Goal: Task Accomplishment & Management: Complete application form

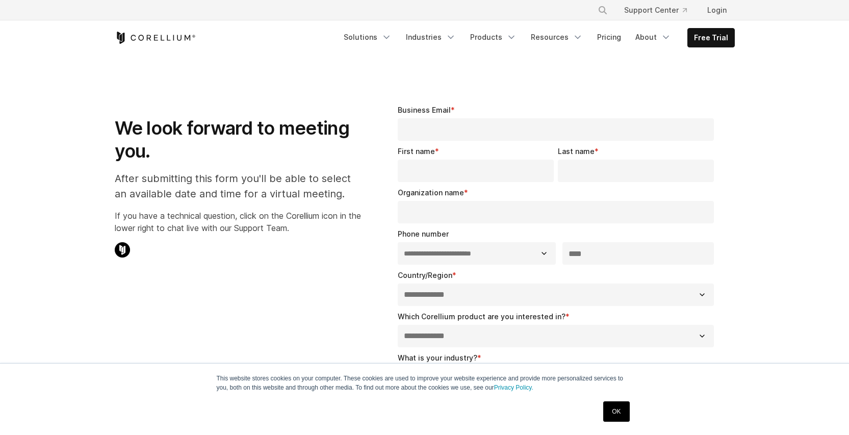
select select "**"
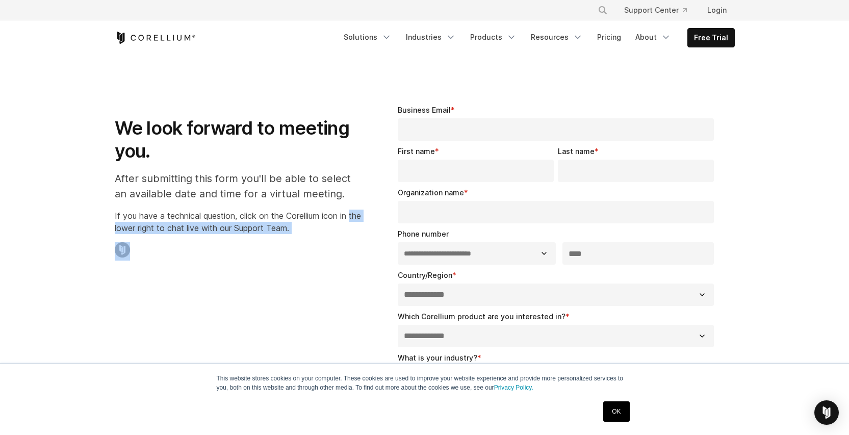
drag, startPoint x: 101, startPoint y: 225, endPoint x: 133, endPoint y: 249, distance: 39.8
click at [133, 249] on section "**********" at bounding box center [424, 356] width 849 height 600
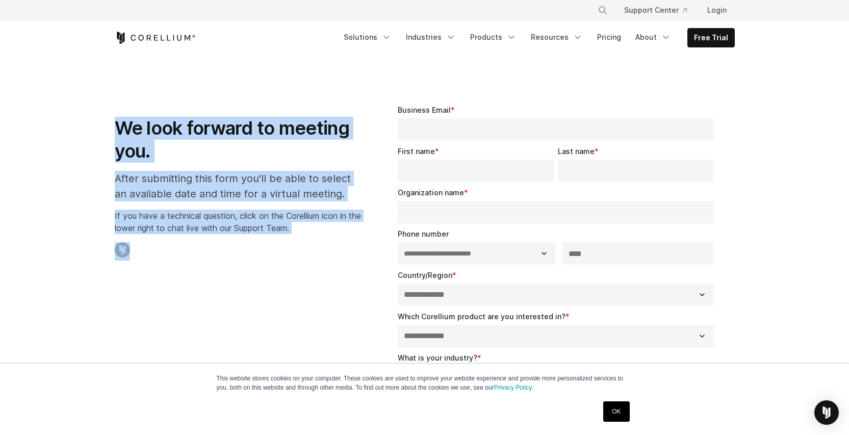
drag, startPoint x: 119, startPoint y: 135, endPoint x: 336, endPoint y: 240, distance: 241.1
click at [336, 240] on div "We look forward to meeting you. After submitting this form you'll be able to se…" at bounding box center [238, 178] width 246 height 164
click at [335, 240] on div "We look forward to meeting you. After submitting this form you'll be able to se…" at bounding box center [238, 178] width 246 height 164
drag, startPoint x: 313, startPoint y: 229, endPoint x: 110, endPoint y: 134, distance: 224.5
click at [110, 134] on div "We look forward to meeting you. After submitting this form you'll be able to se…" at bounding box center [238, 178] width 267 height 181
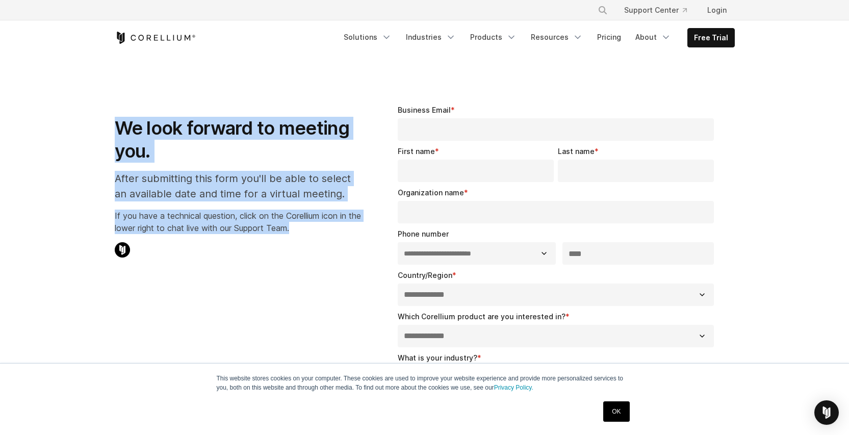
click at [164, 124] on h1 "We look forward to meeting you." at bounding box center [238, 140] width 246 height 46
drag, startPoint x: 115, startPoint y: 126, endPoint x: 309, endPoint y: 232, distance: 220.4
click at [309, 232] on div "We look forward to meeting you. After submitting this form you'll be able to se…" at bounding box center [238, 178] width 246 height 164
click at [309, 232] on p "If you have a technical question, click on the Corellium icon in the lower righ…" at bounding box center [238, 222] width 246 height 24
drag, startPoint x: 308, startPoint y: 230, endPoint x: 106, endPoint y: 133, distance: 224.9
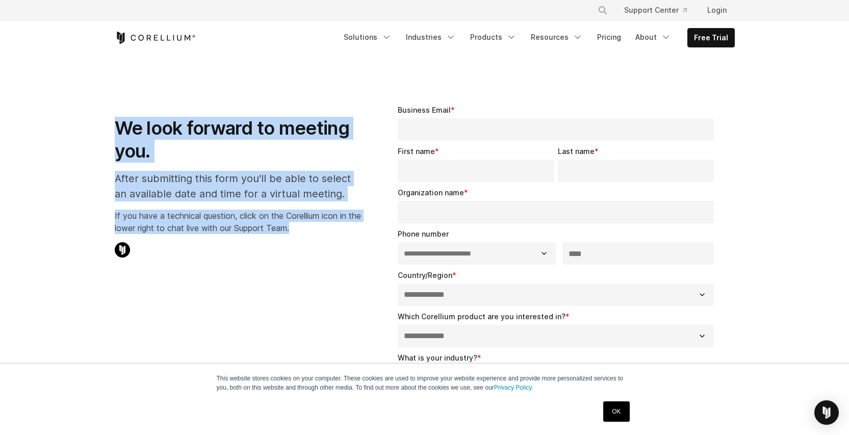
click at [106, 133] on div "We look forward to meeting you. After submitting this form you'll be able to se…" at bounding box center [238, 178] width 267 height 181
click at [123, 130] on h1 "We look forward to meeting you." at bounding box center [238, 140] width 246 height 46
drag, startPoint x: 111, startPoint y: 125, endPoint x: 323, endPoint y: 261, distance: 251.8
click at [323, 261] on div "We look forward to meeting you. After submitting this form you'll be able to se…" at bounding box center [238, 178] width 267 height 181
